Goal: Task Accomplishment & Management: Manage account settings

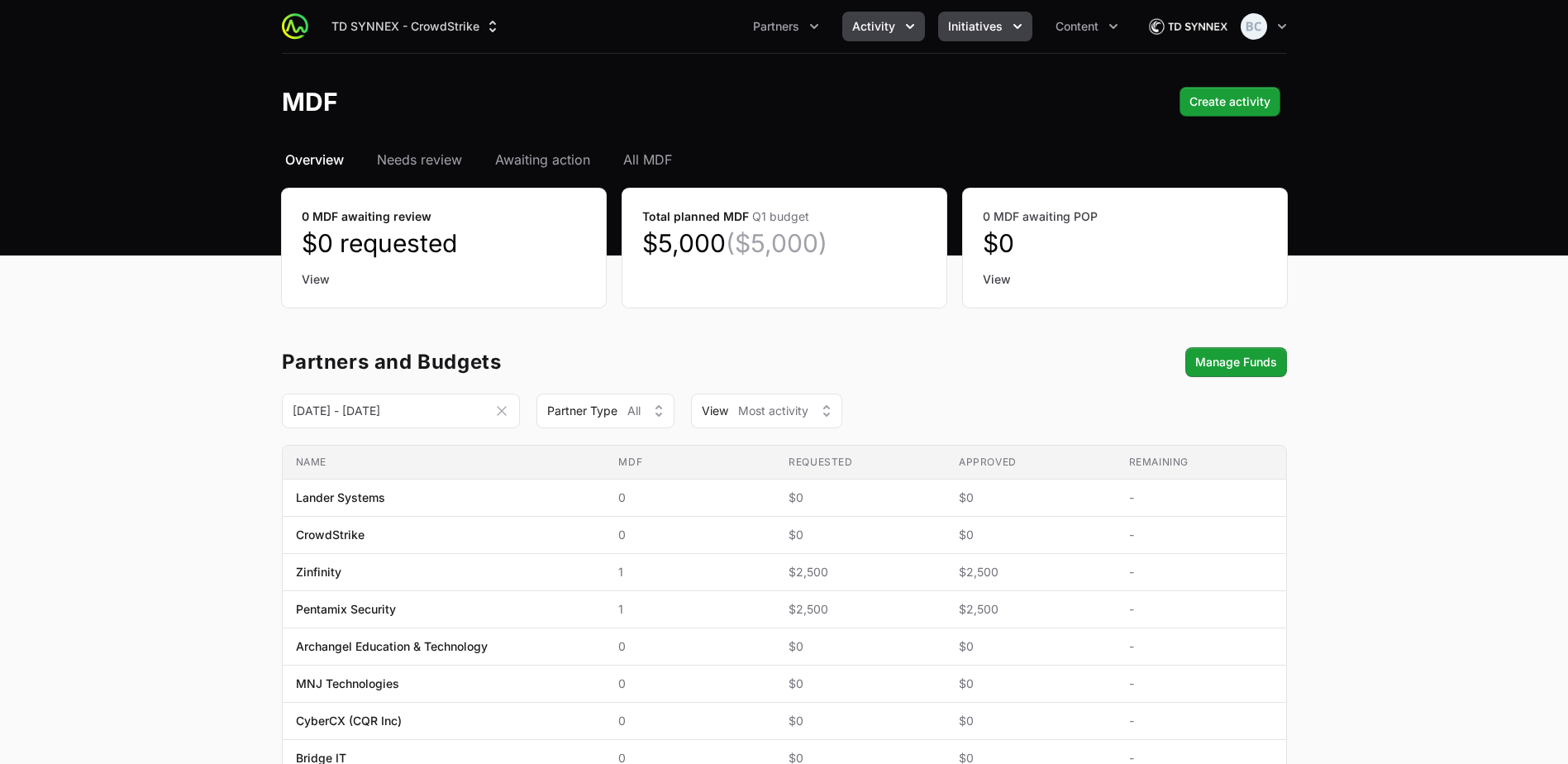
click at [973, 30] on span "Initiatives" at bounding box center [976, 26] width 55 height 17
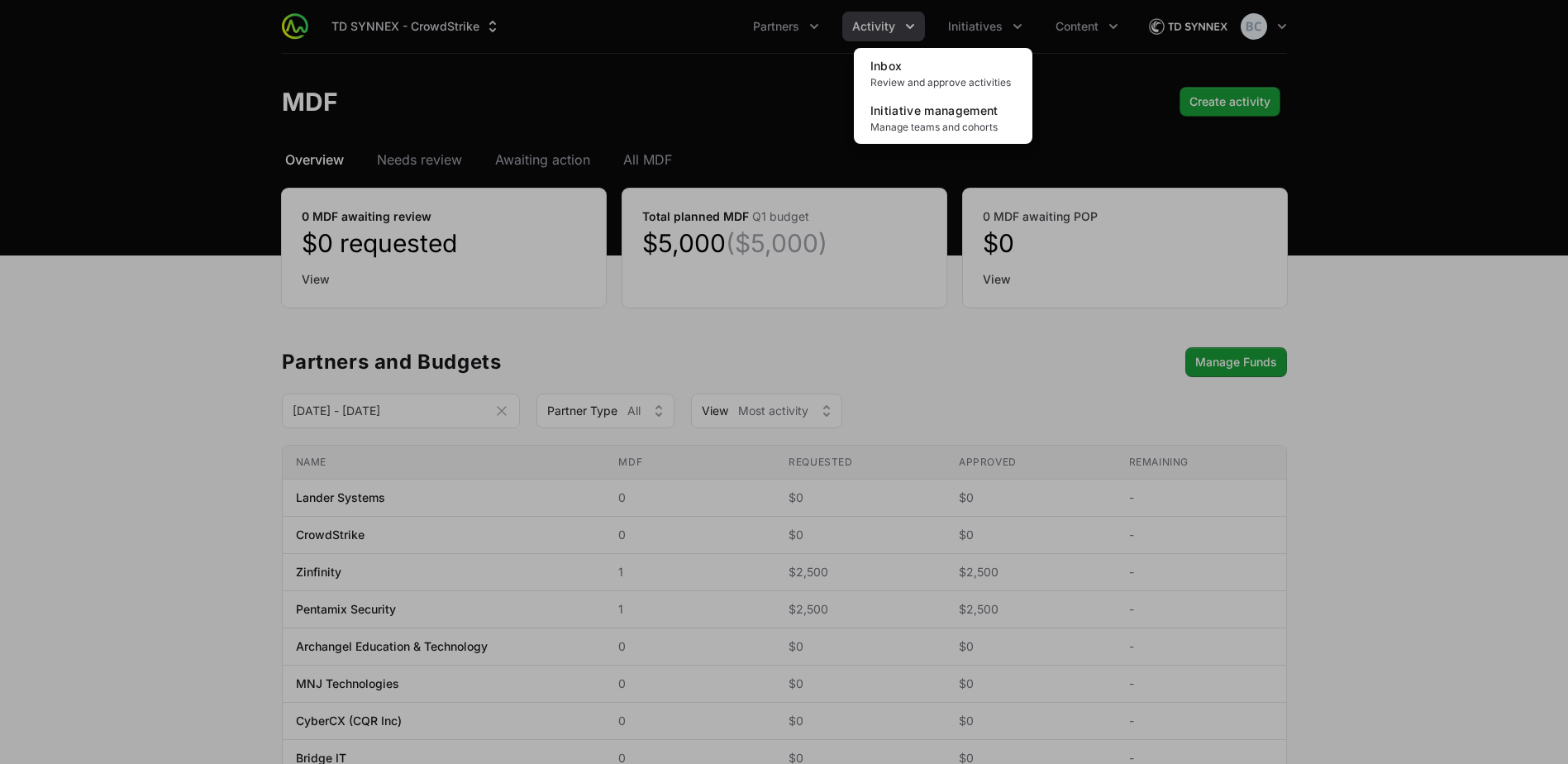
click at [1069, 24] on div "Initiatives menu" at bounding box center [784, 382] width 1568 height 764
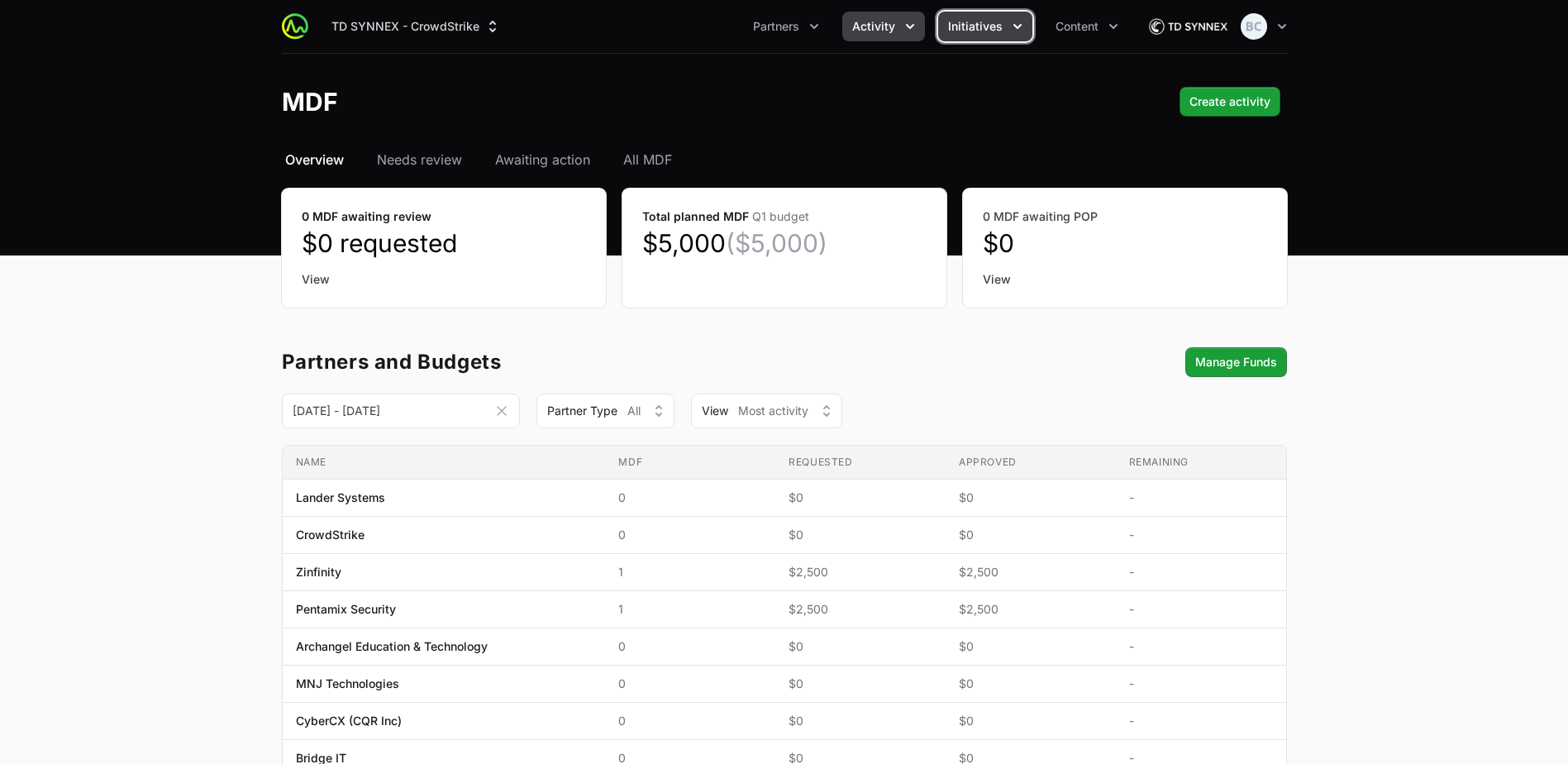
click at [1010, 31] on icon "Initiatives menu" at bounding box center [1018, 26] width 17 height 17
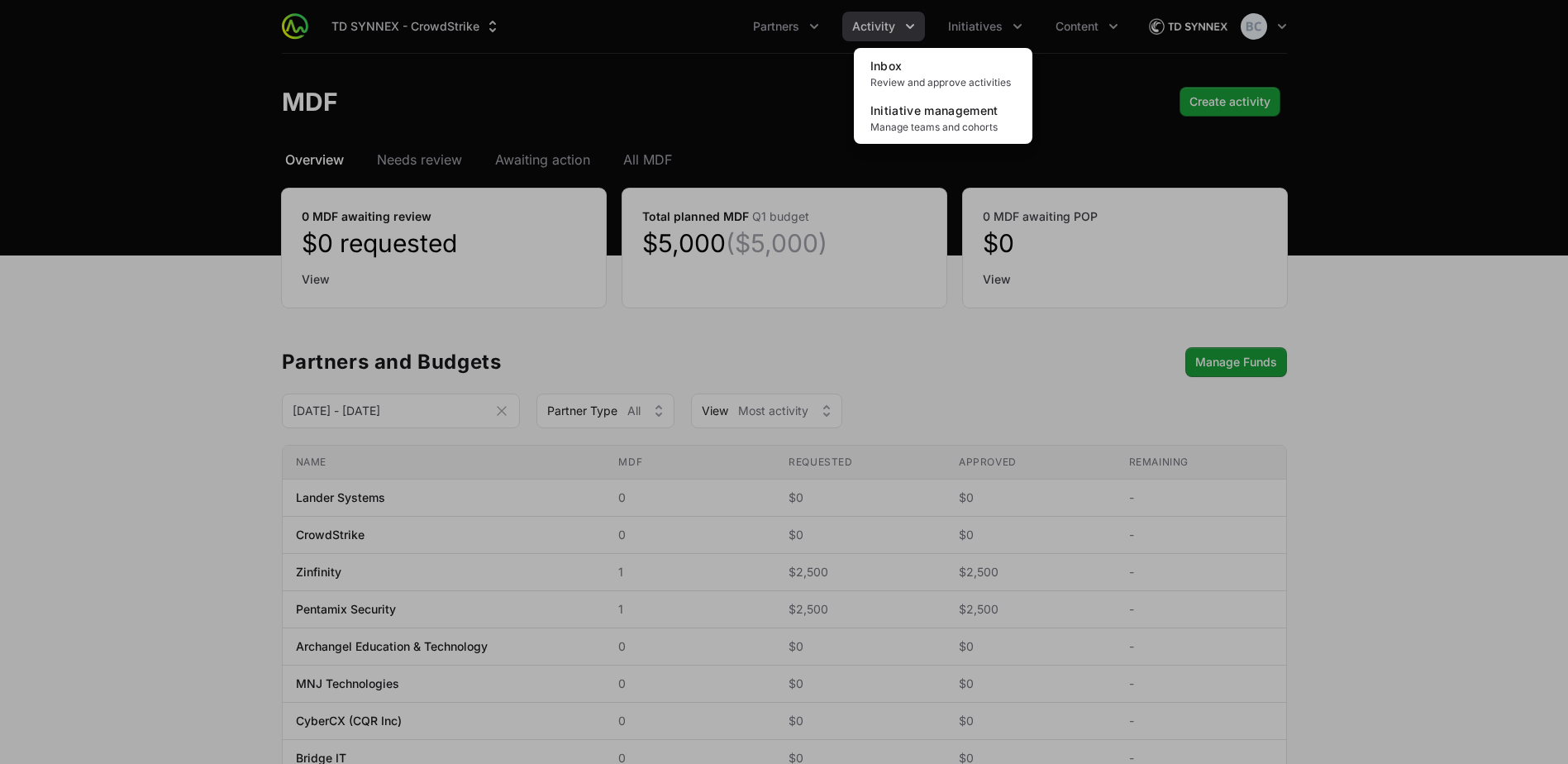
click at [218, 416] on div "Initiatives menu" at bounding box center [784, 382] width 1568 height 764
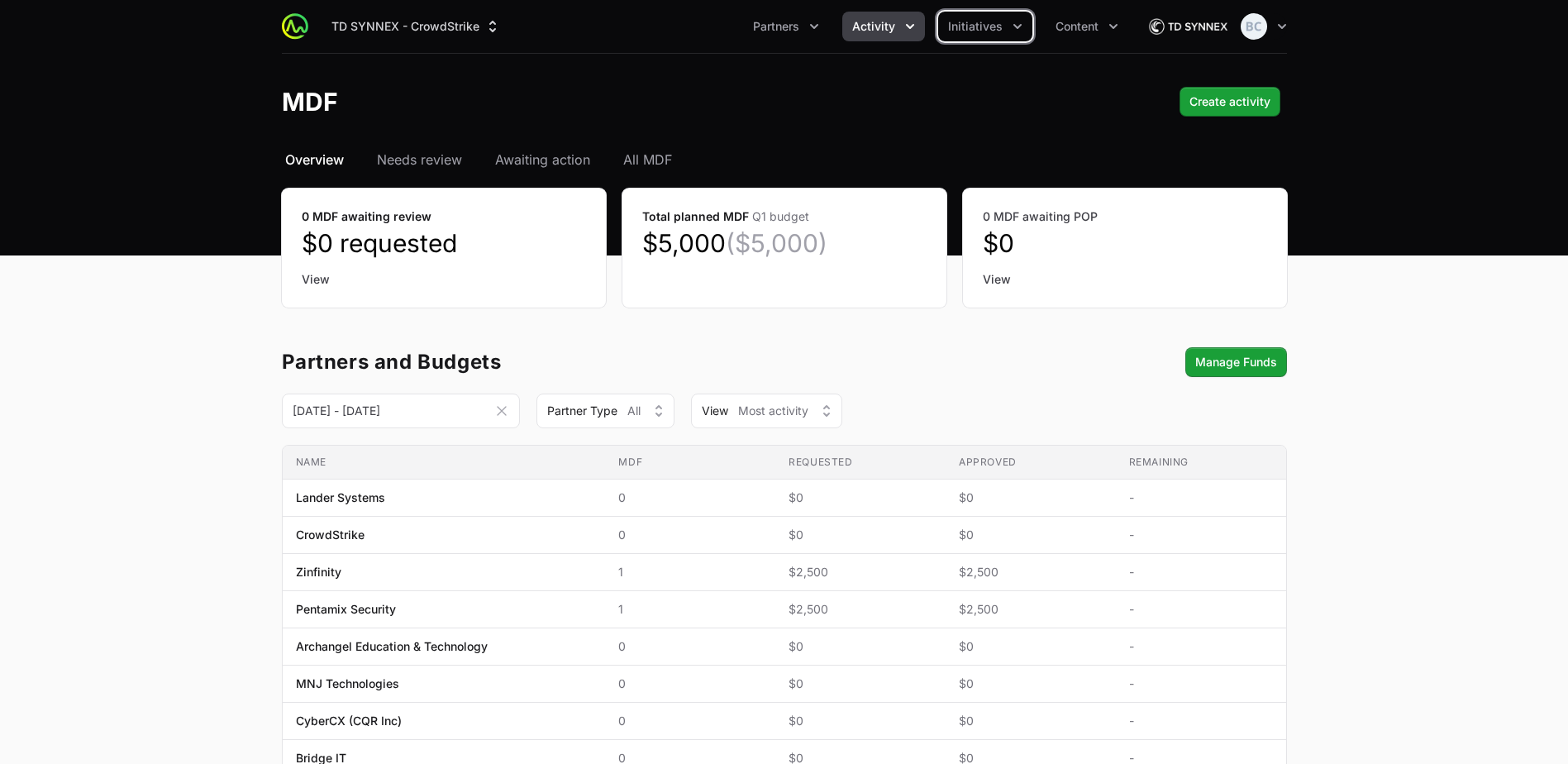
click at [867, 24] on span "Activity" at bounding box center [874, 26] width 43 height 17
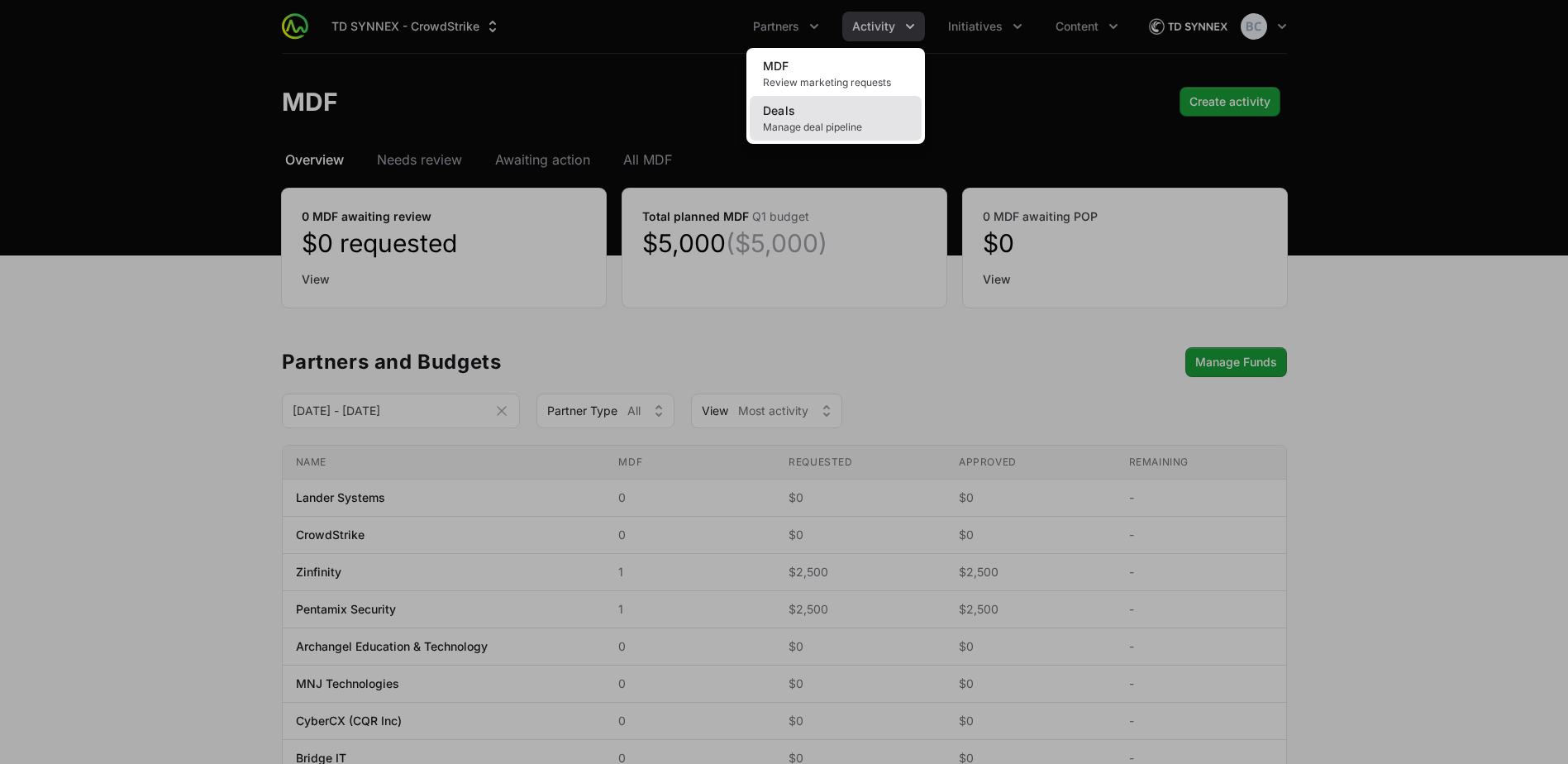
click at [843, 117] on link "Deals Manage deal pipeline" at bounding box center [835, 118] width 172 height 44
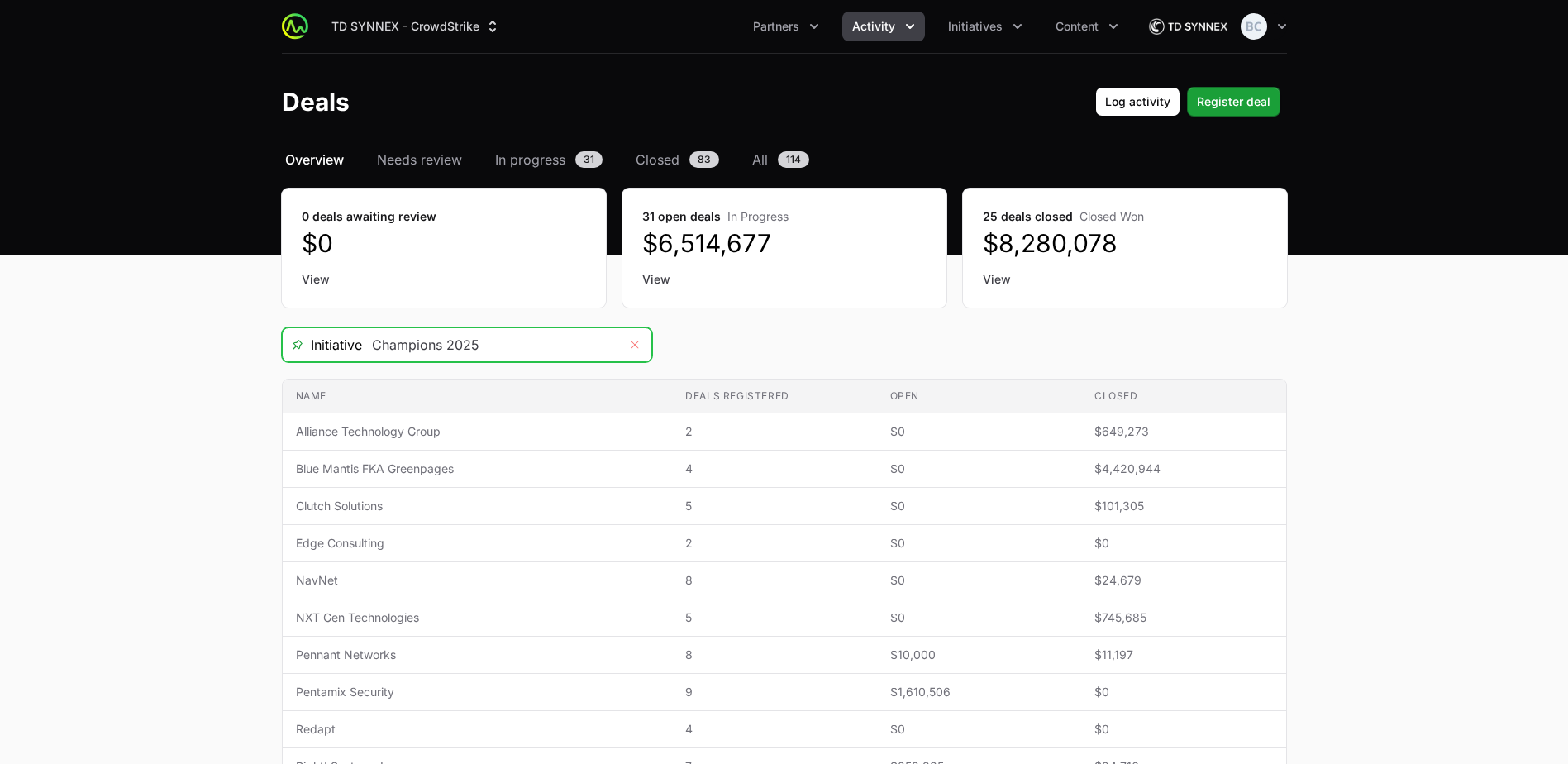
click at [636, 349] on icon "Remove" at bounding box center [635, 345] width 10 height 13
click at [636, 343] on icon "Open" at bounding box center [635, 345] width 13 height 6
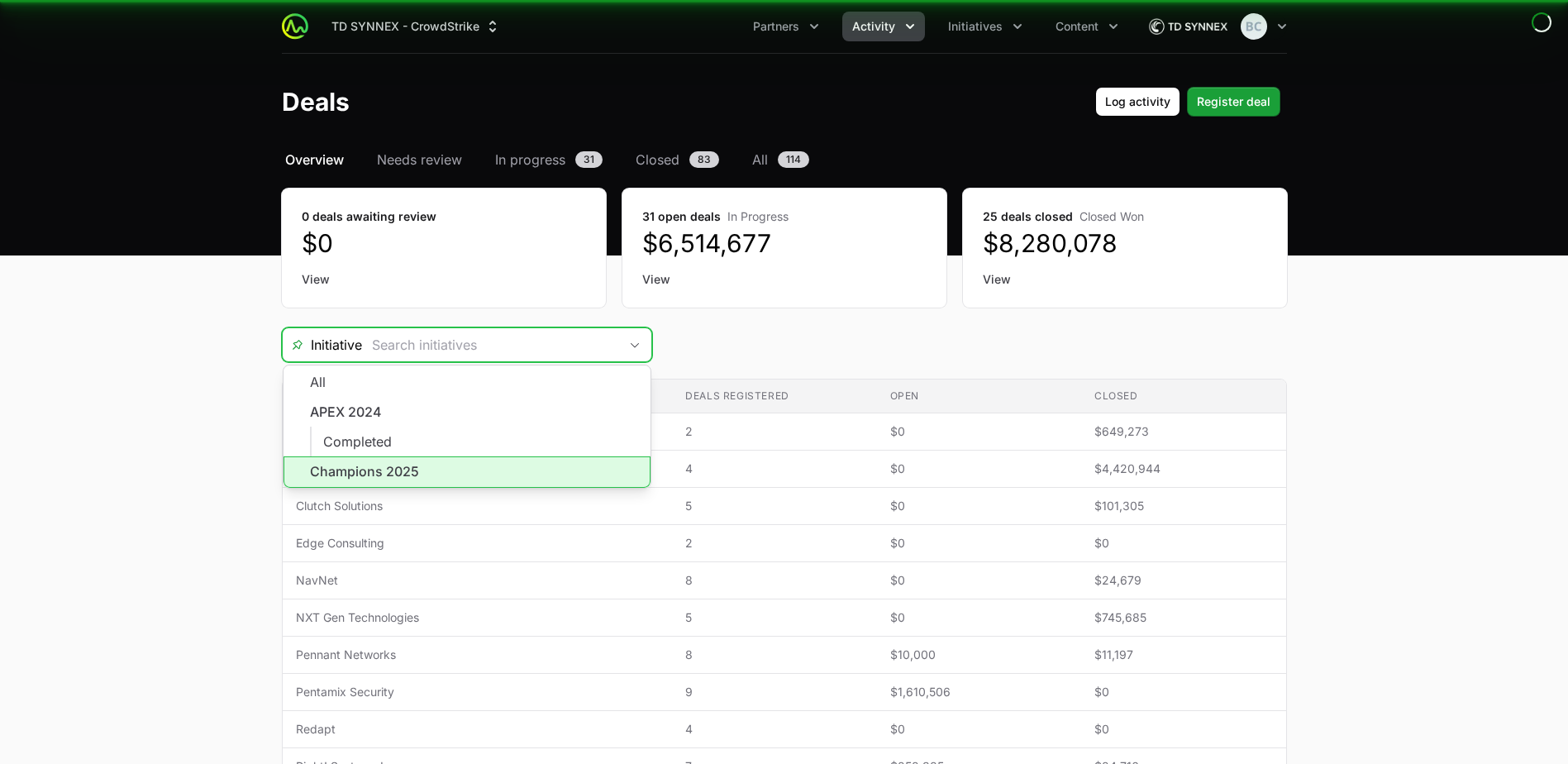
click at [442, 479] on li "Champions 2025" at bounding box center [467, 472] width 367 height 31
type input "Champions 2025"
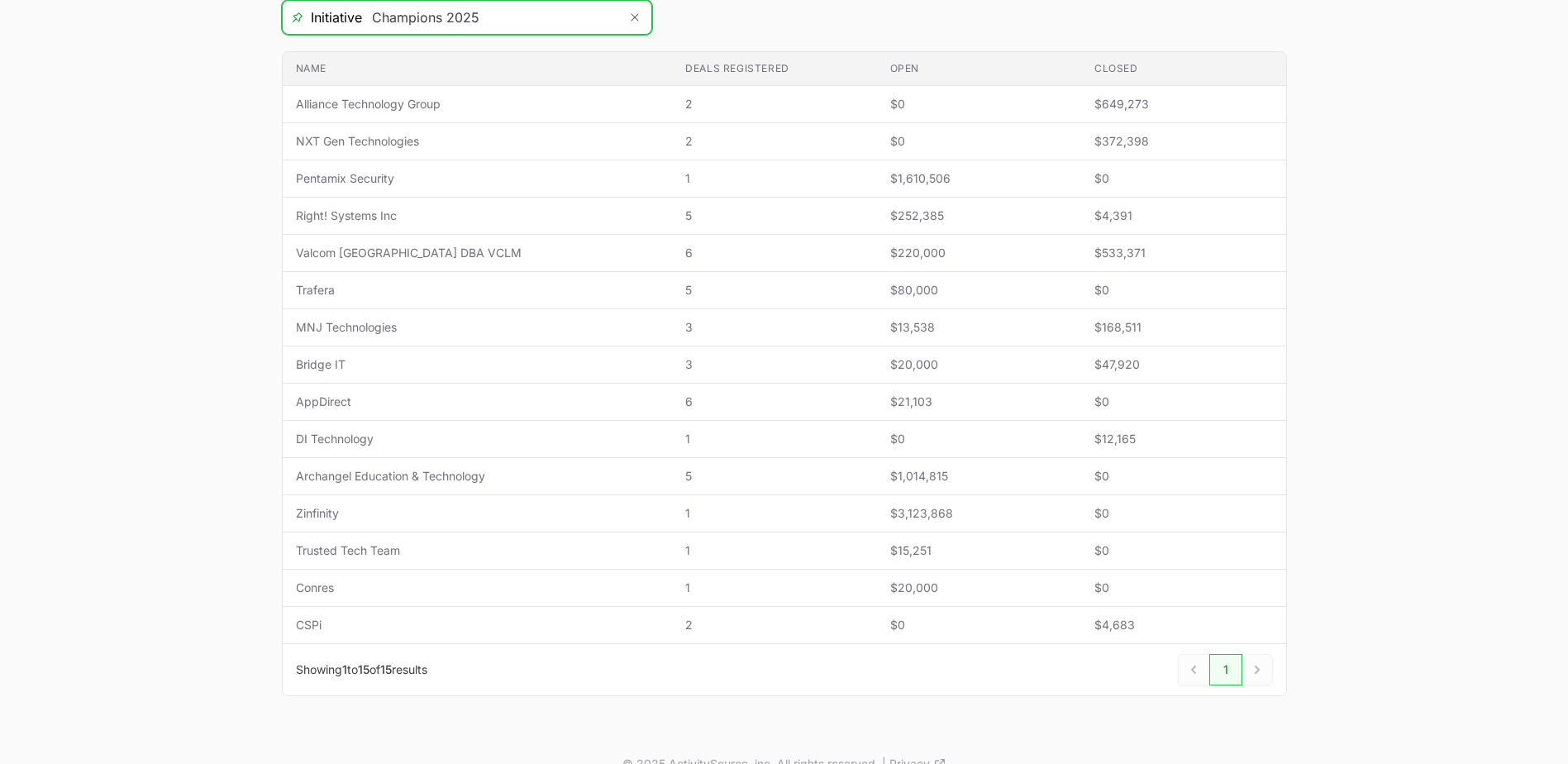
scroll to position [331, 0]
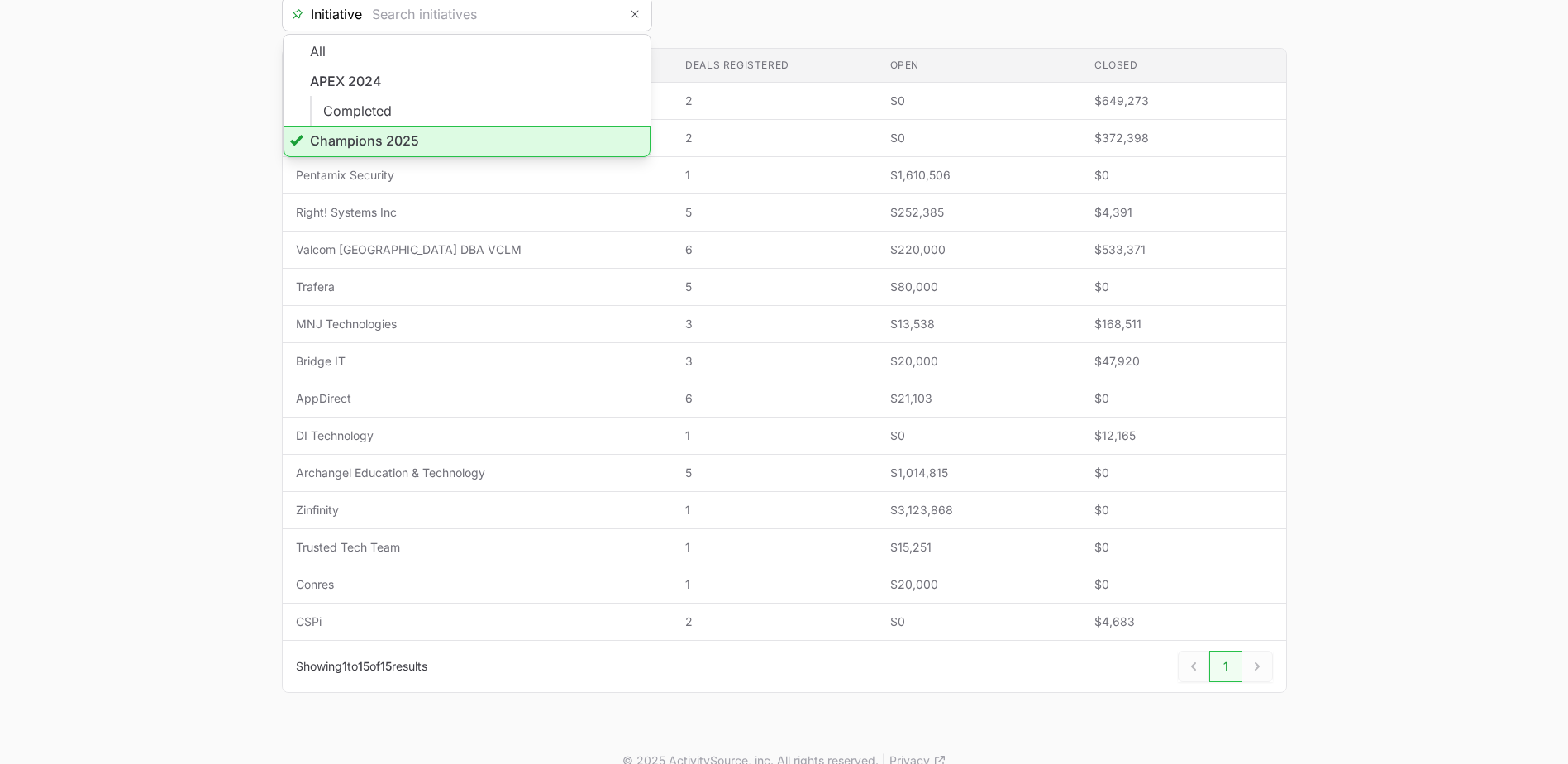
type input "Champions 2025"
click at [113, 358] on main "Select a tab Overview Needs review In progress Closed All Overview Needs review…" at bounding box center [784, 276] width 1568 height 914
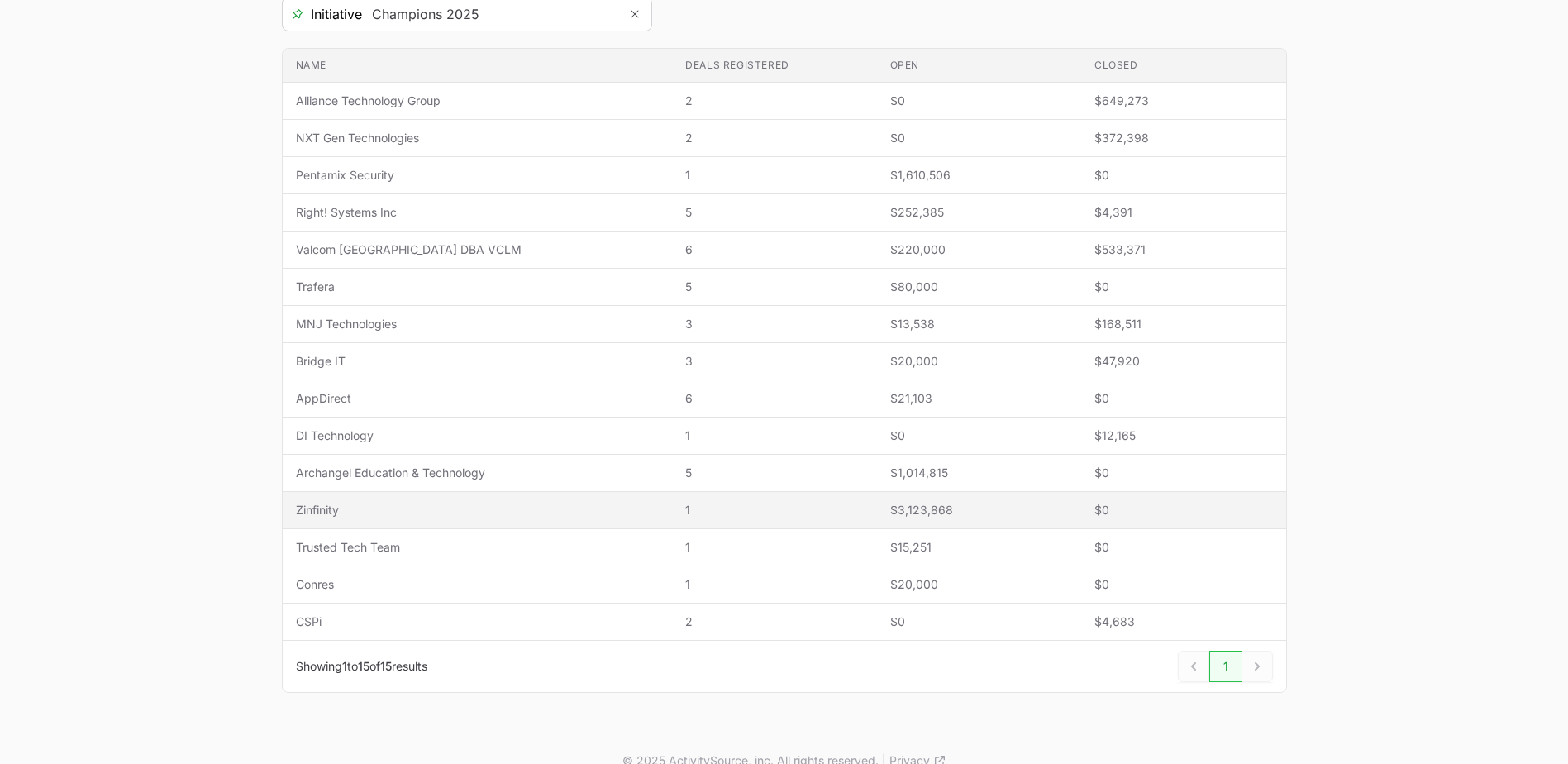
click at [498, 522] on td "Name Zinfinity" at bounding box center [477, 511] width 390 height 38
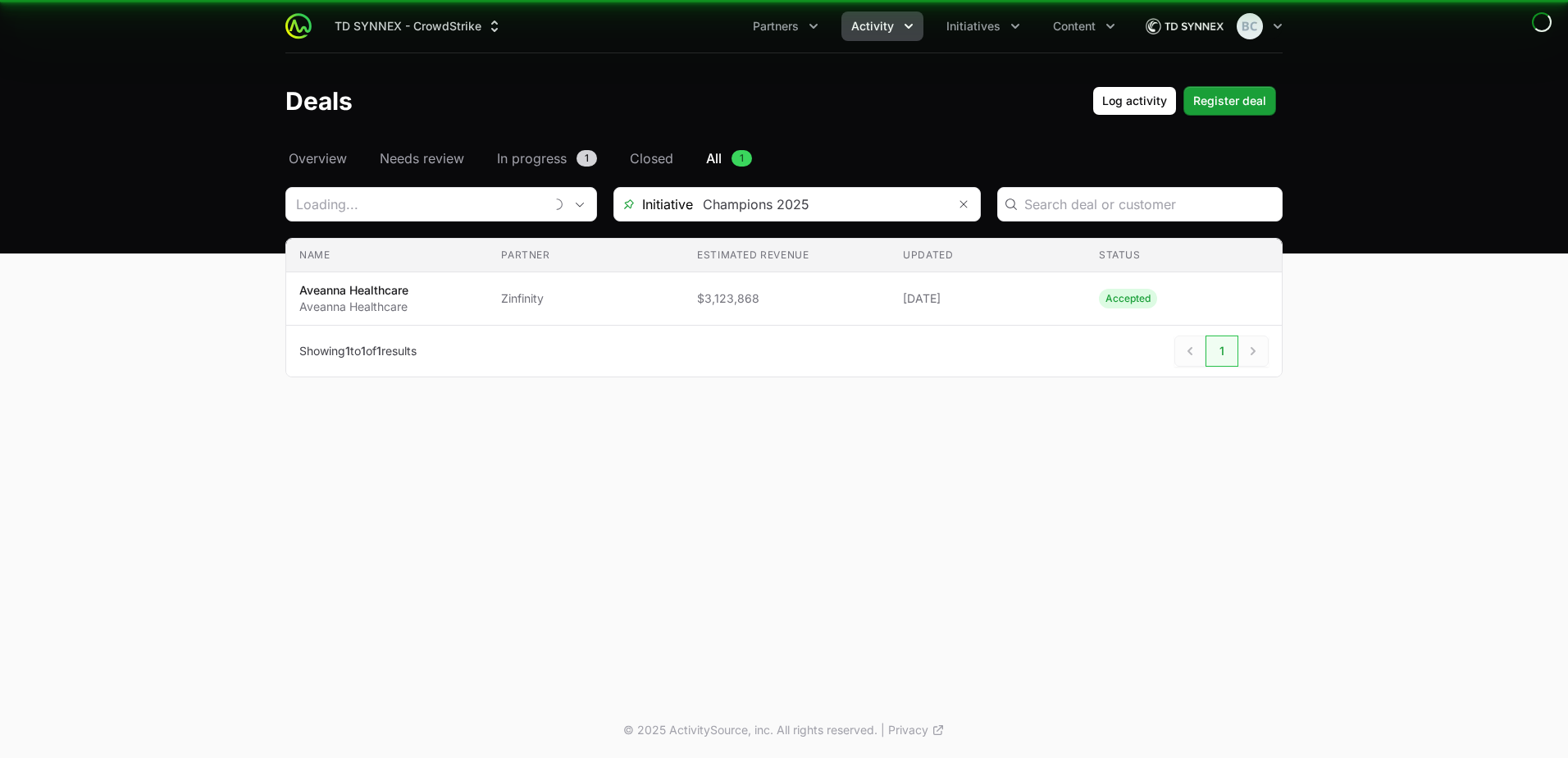
type input "Zinfinity"
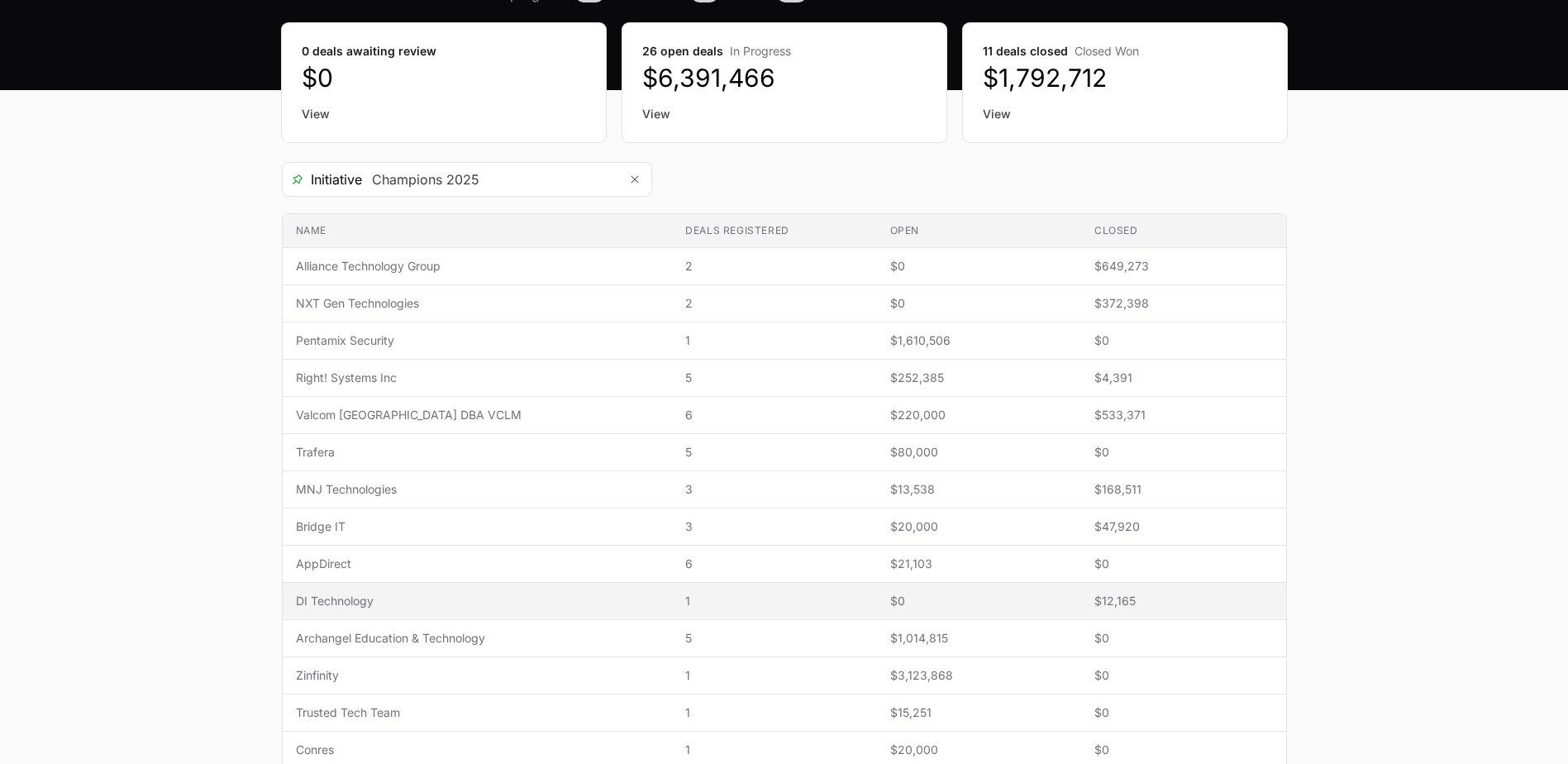
scroll to position [248, 0]
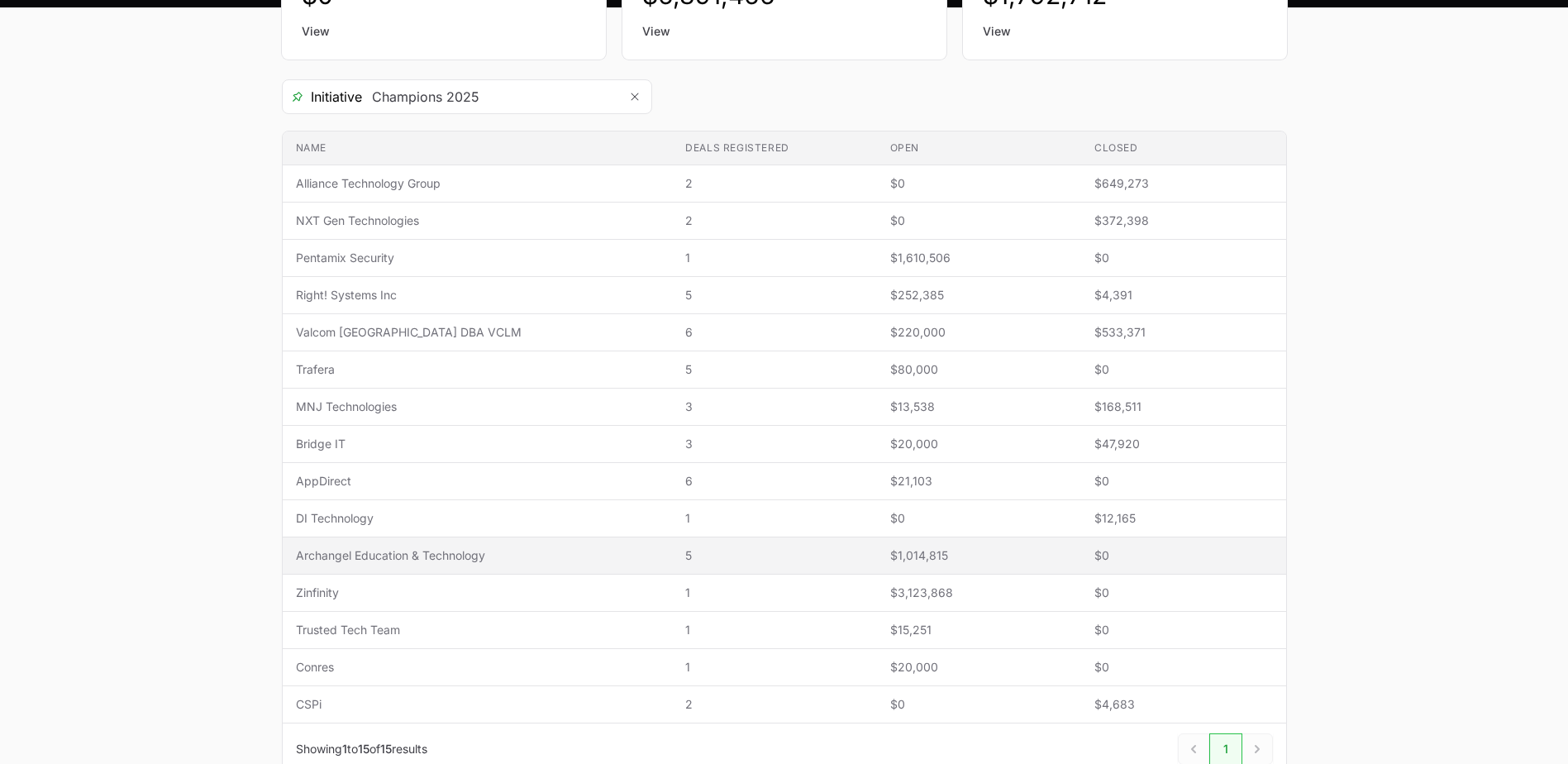
click at [432, 561] on span "Archangel Education & Technology" at bounding box center [477, 556] width 364 height 17
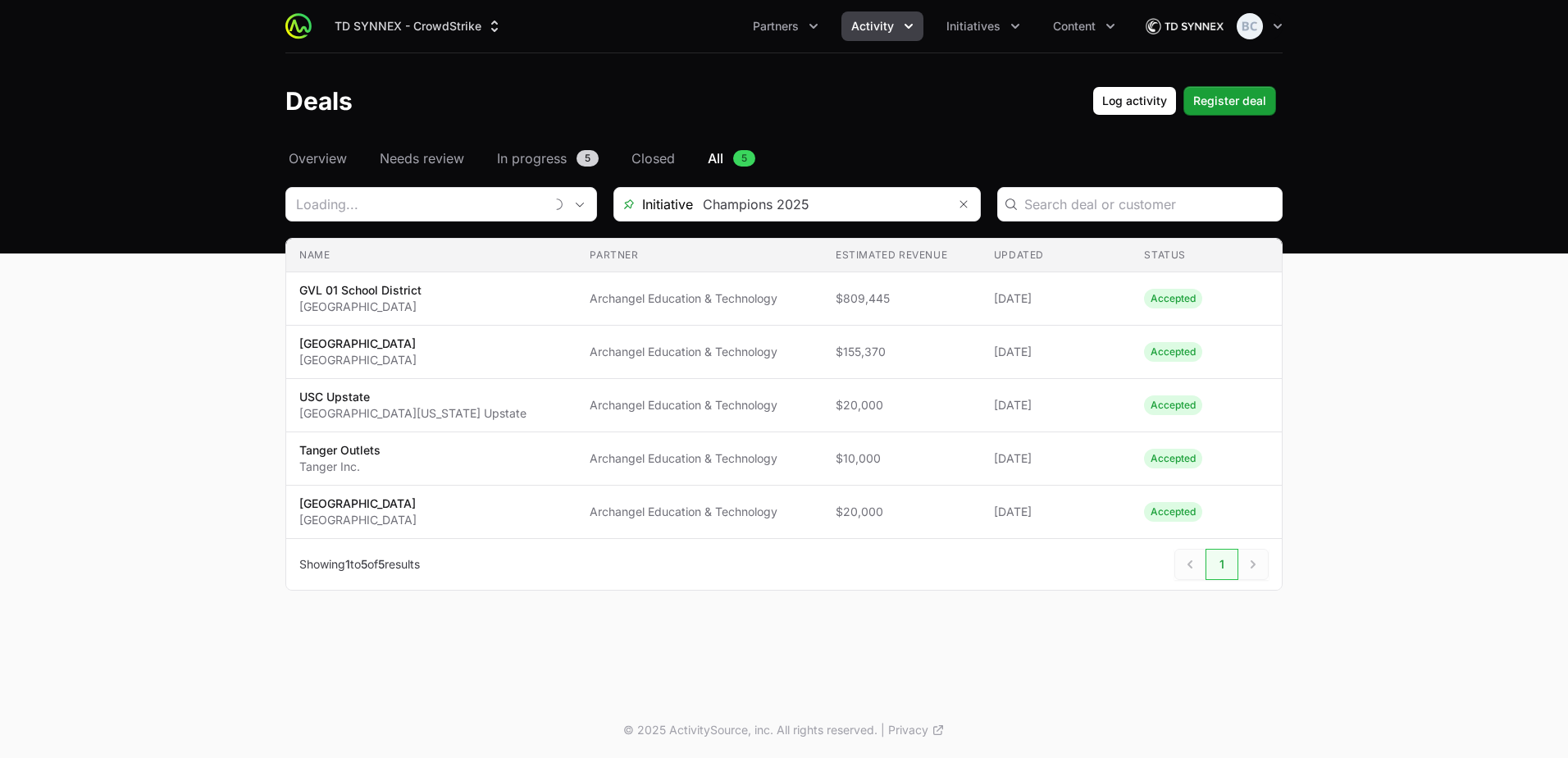
type input "Archangel Education & Technology"
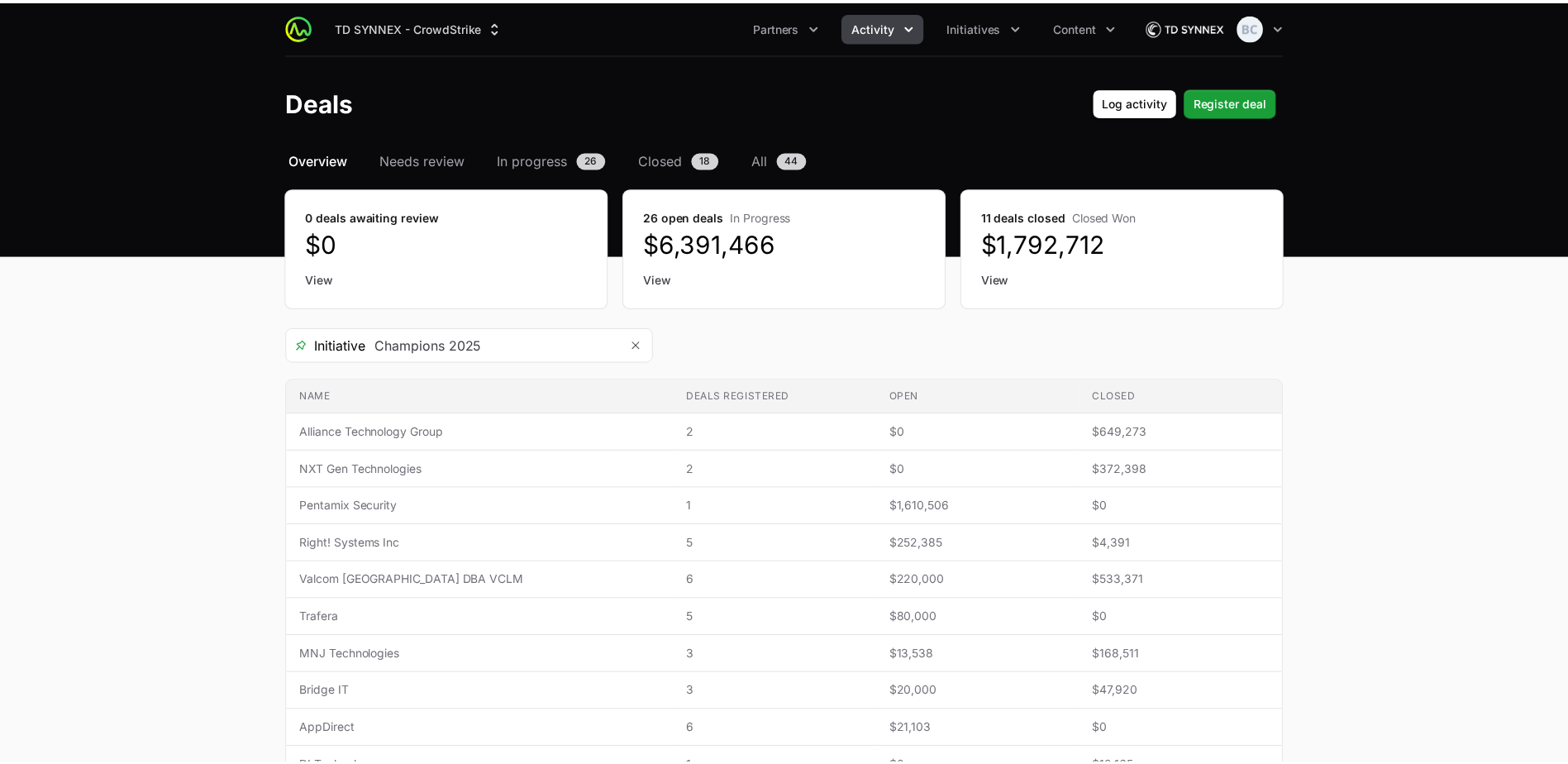
scroll to position [248, 0]
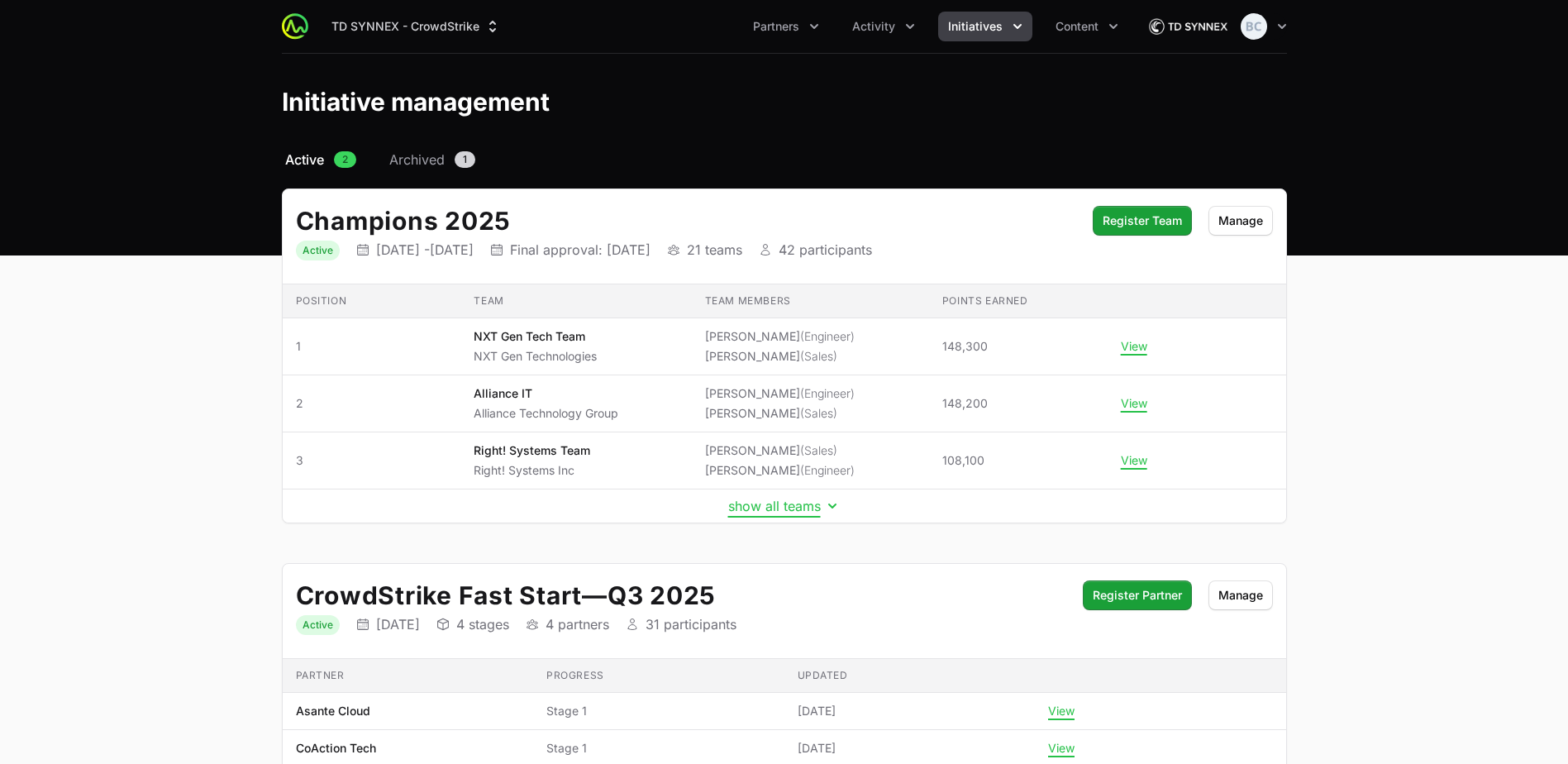
click at [775, 511] on button "show all teams" at bounding box center [784, 506] width 112 height 17
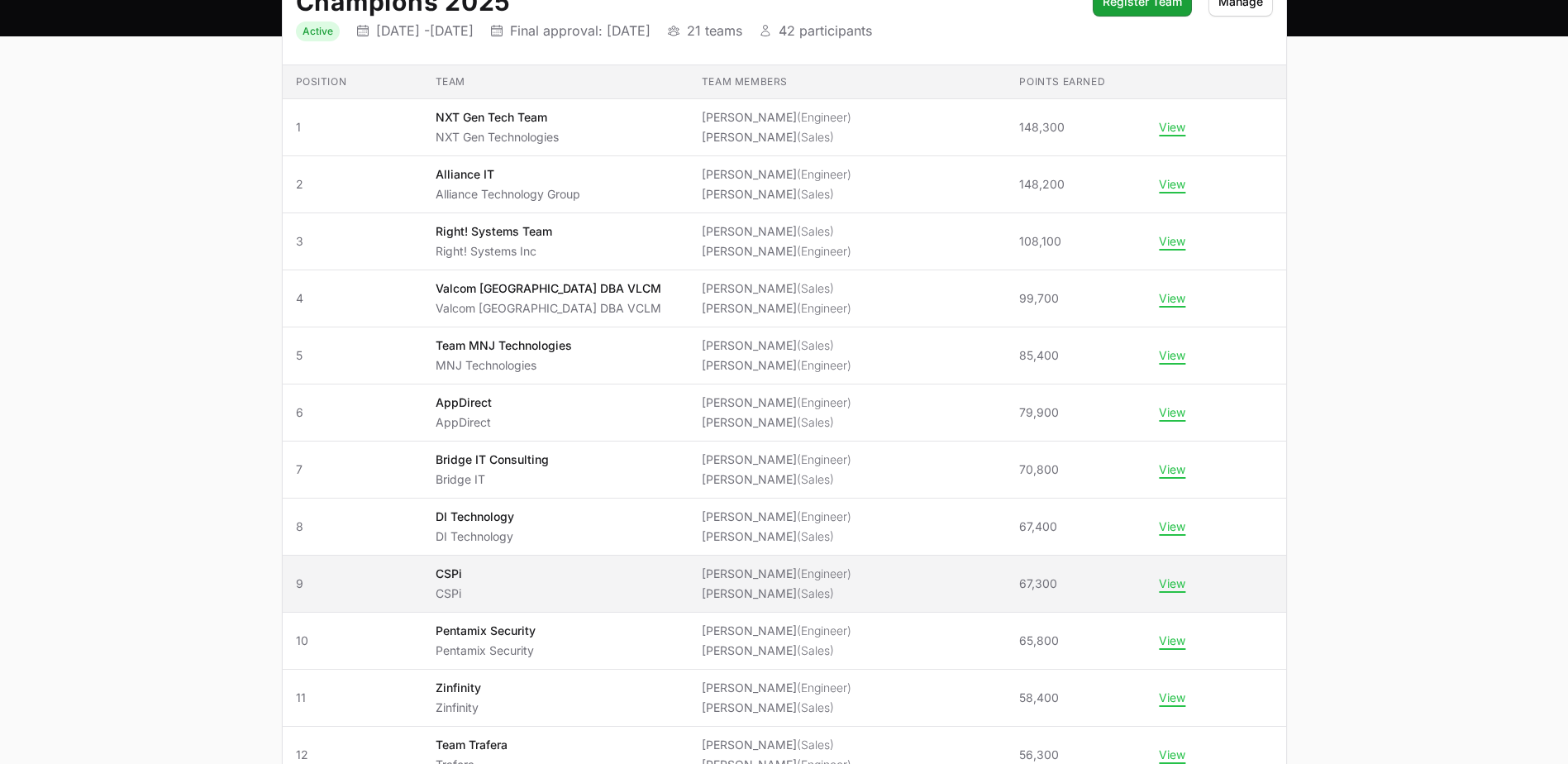
scroll to position [248, 0]
